Goal: Task Accomplishment & Management: Manage account settings

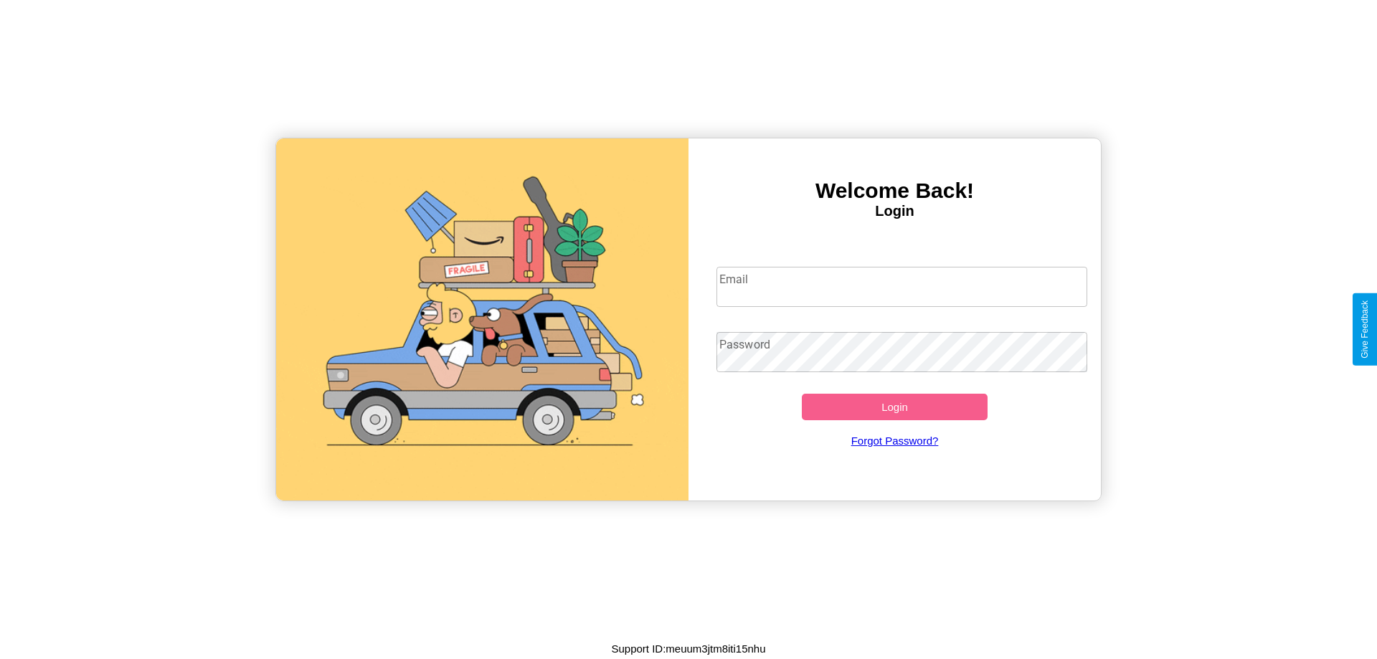
click at [901, 286] on input "Email" at bounding box center [901, 287] width 371 height 40
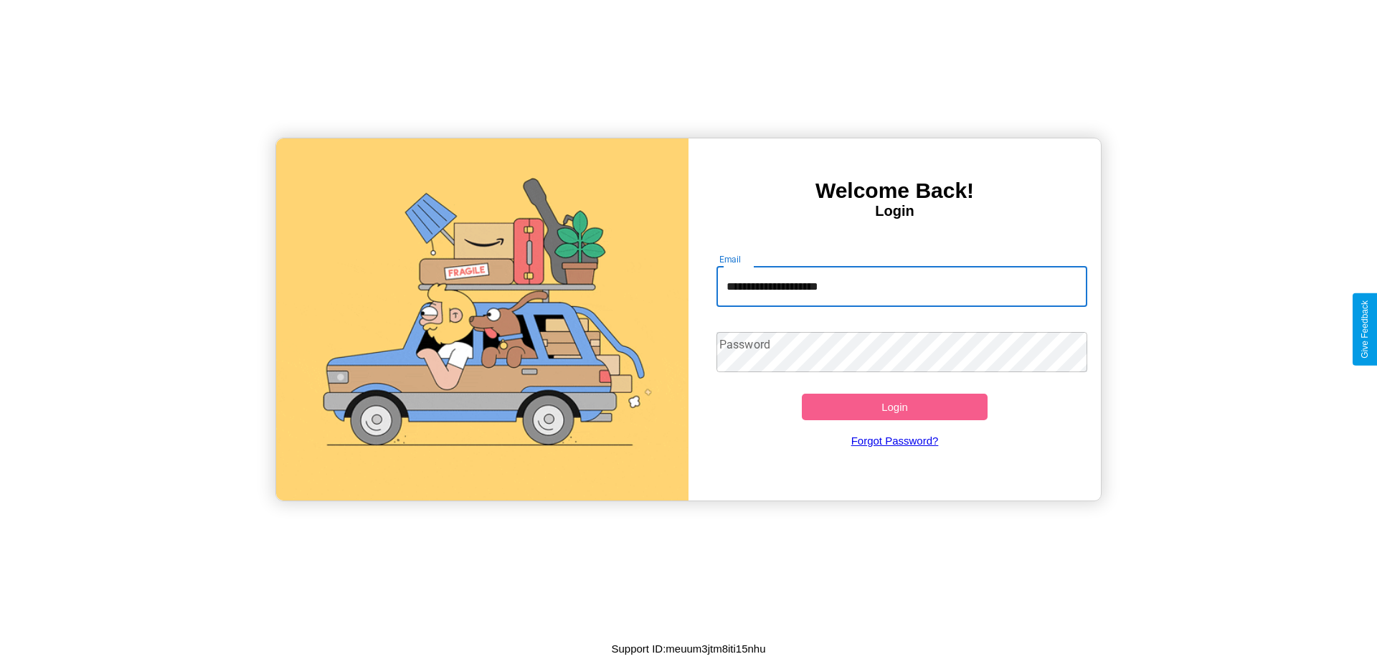
type input "**********"
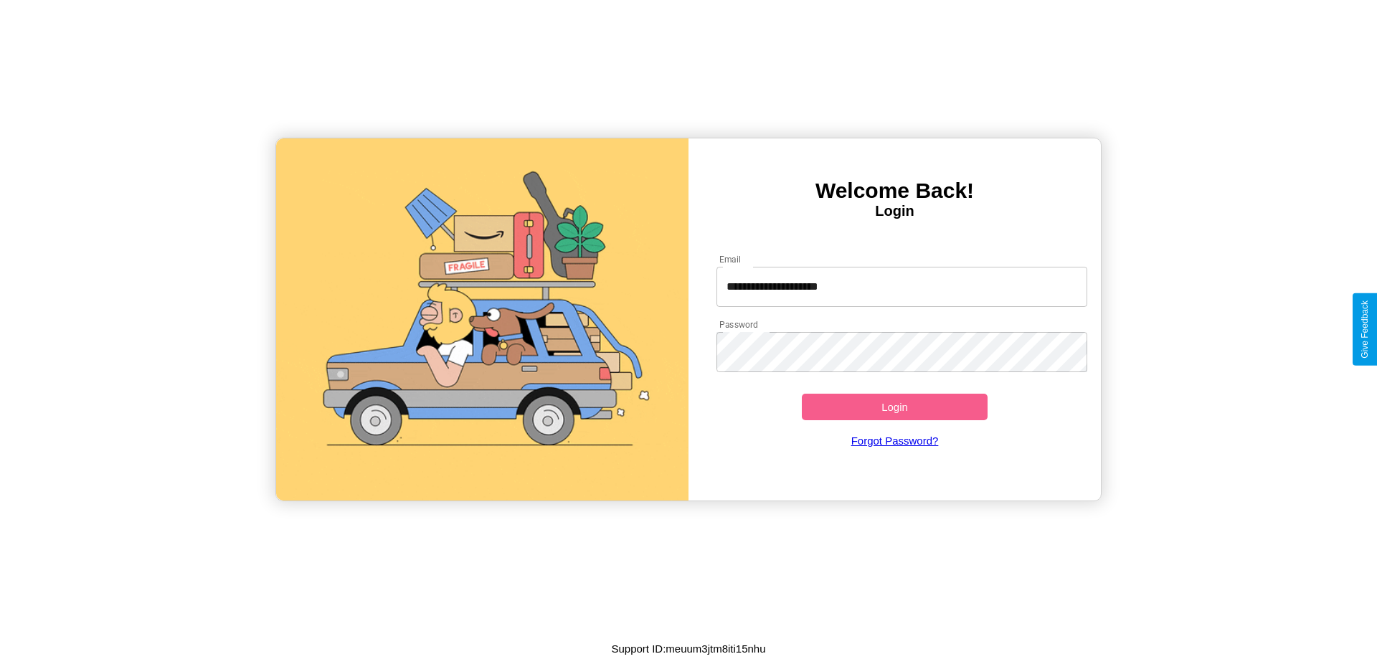
click at [894, 407] on button "Login" at bounding box center [895, 407] width 186 height 27
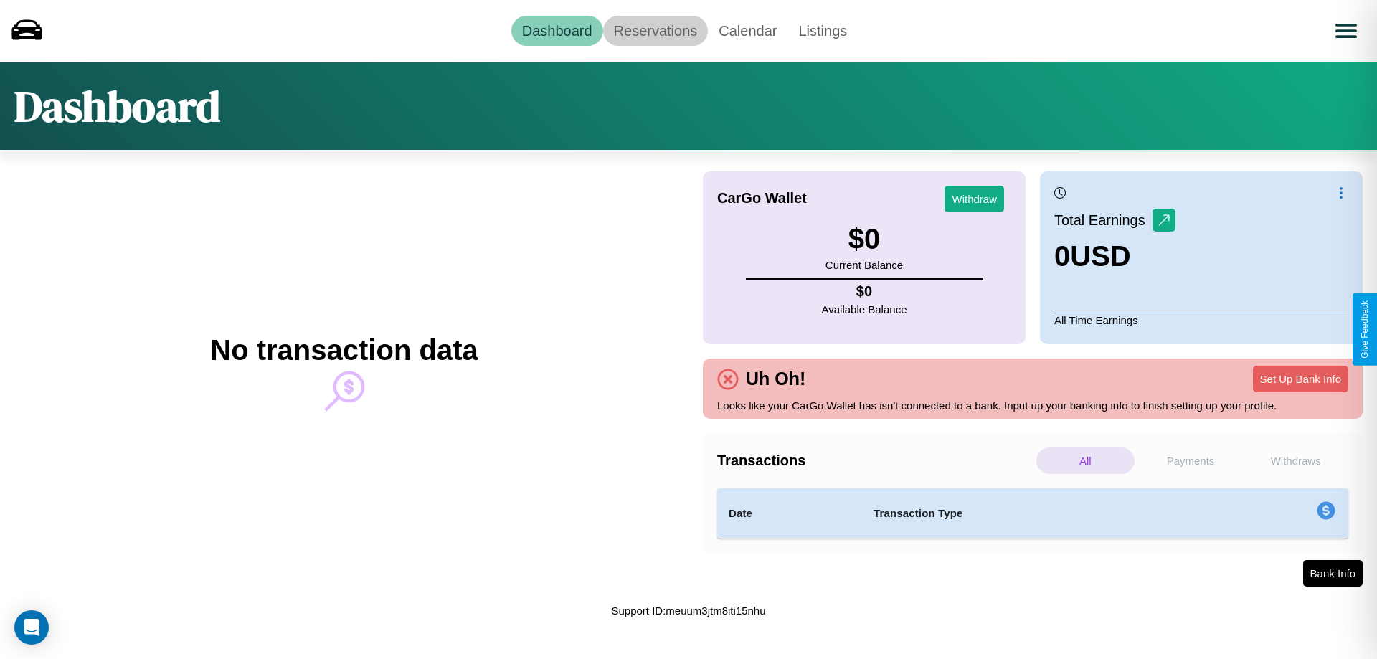
click at [655, 30] on link "Reservations" at bounding box center [655, 31] width 105 height 30
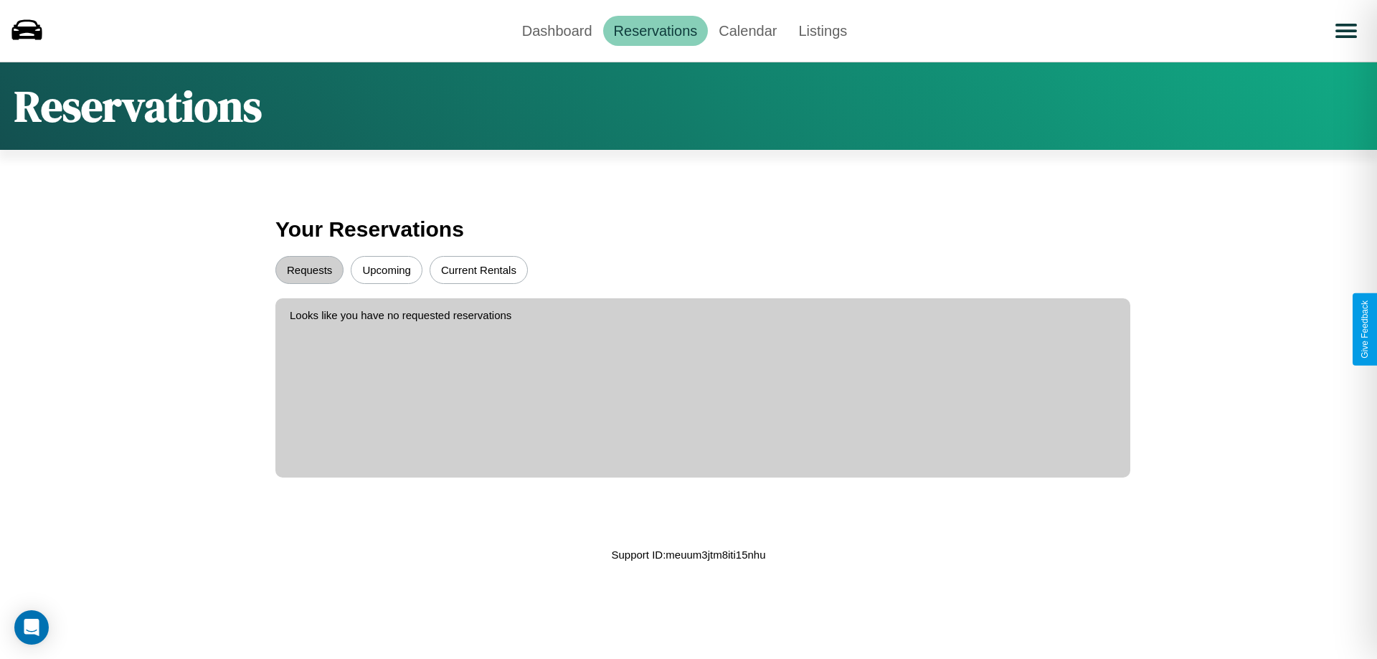
click at [386, 270] on button "Upcoming" at bounding box center [387, 270] width 72 height 28
click at [309, 270] on button "Requests" at bounding box center [309, 270] width 68 height 28
click at [556, 30] on link "Dashboard" at bounding box center [557, 31] width 92 height 30
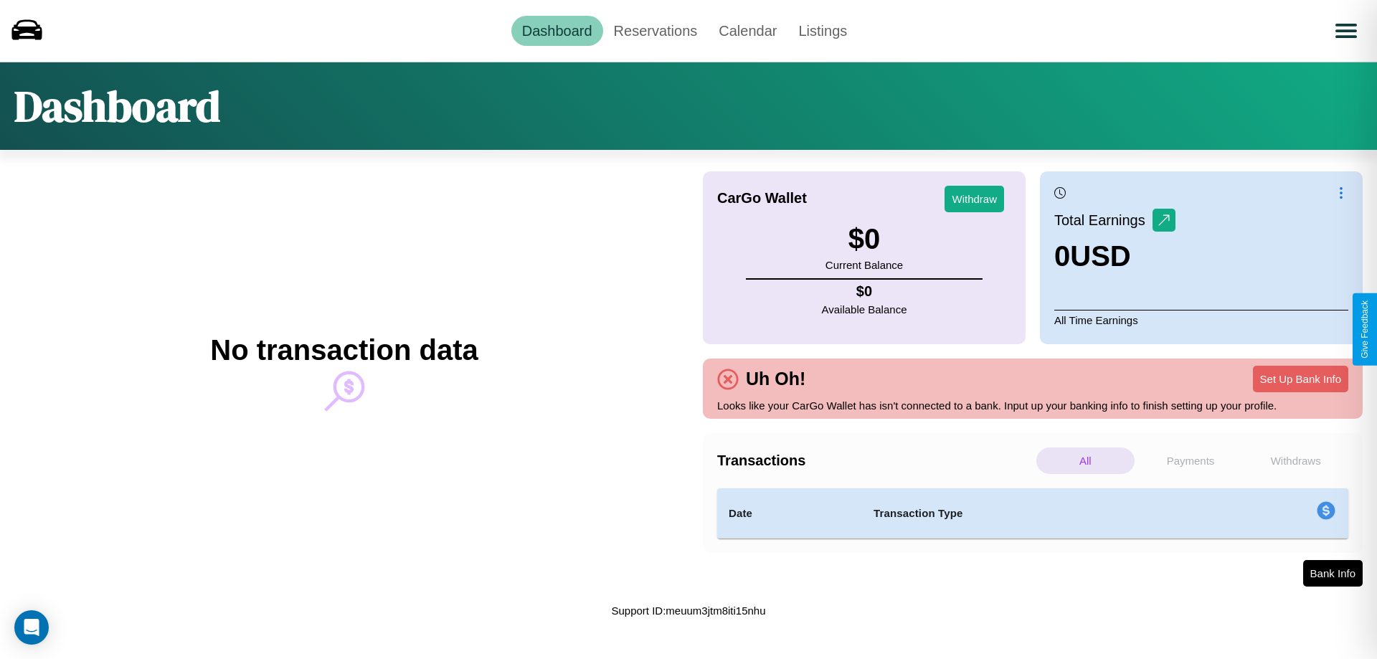
click at [1295, 460] on p "Withdraws" at bounding box center [1295, 460] width 98 height 27
click at [1190, 460] on p "Payments" at bounding box center [1190, 460] width 98 height 27
click at [1085, 460] on p "All" at bounding box center [1085, 460] width 98 height 27
